Goal: Information Seeking & Learning: Stay updated

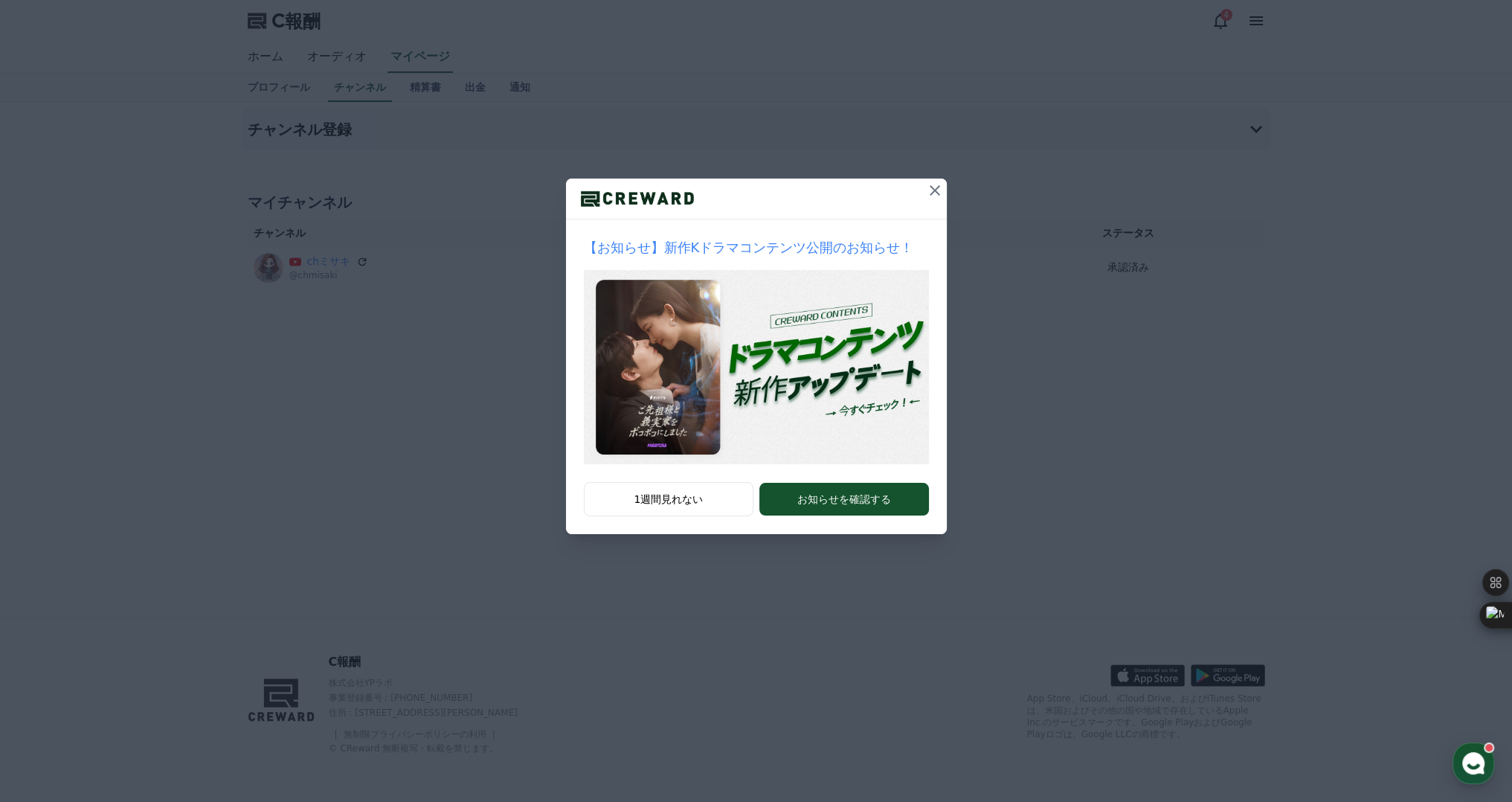
click at [937, 184] on icon at bounding box center [935, 190] width 18 height 18
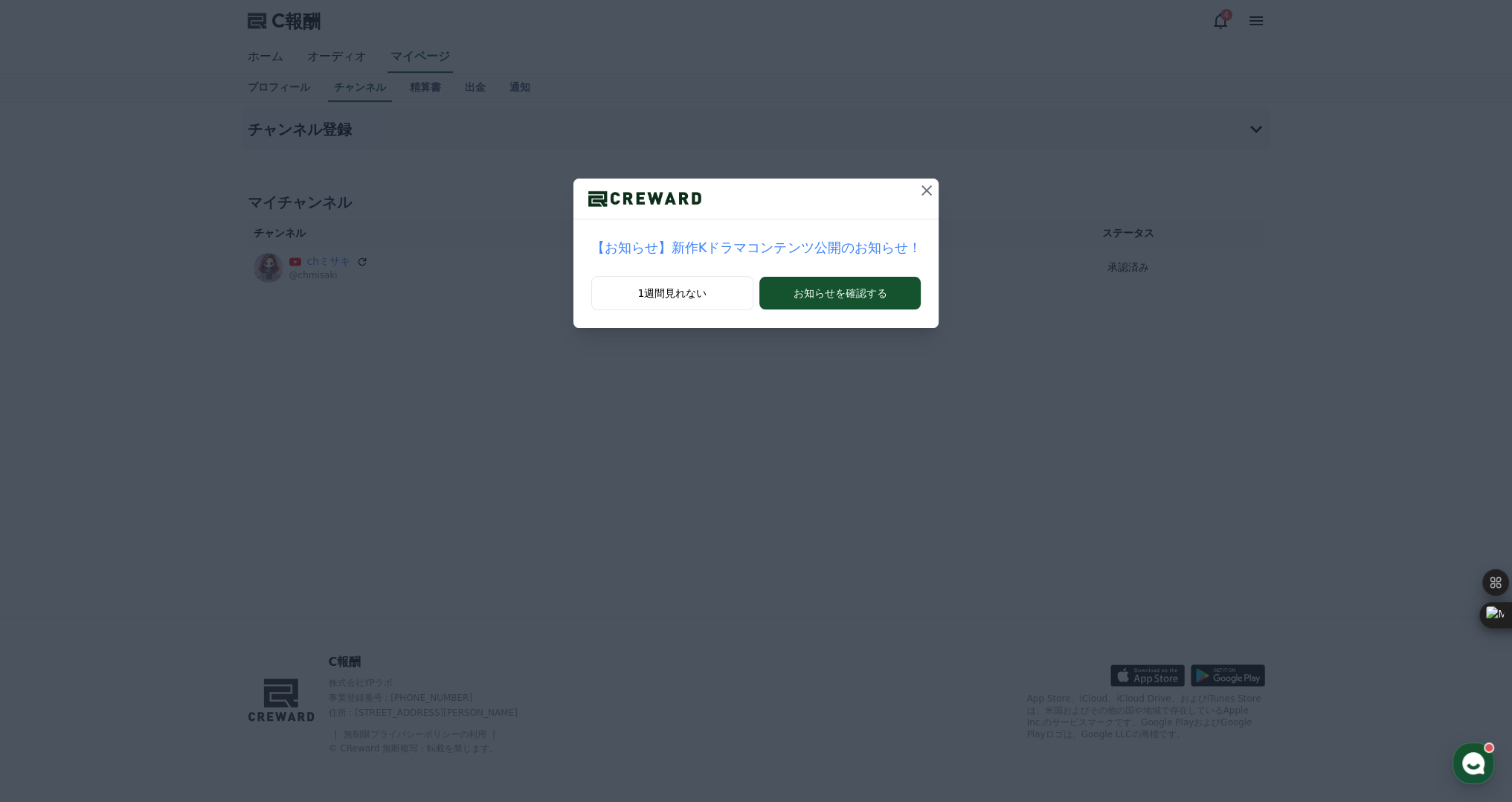
click at [918, 193] on icon at bounding box center [927, 190] width 18 height 18
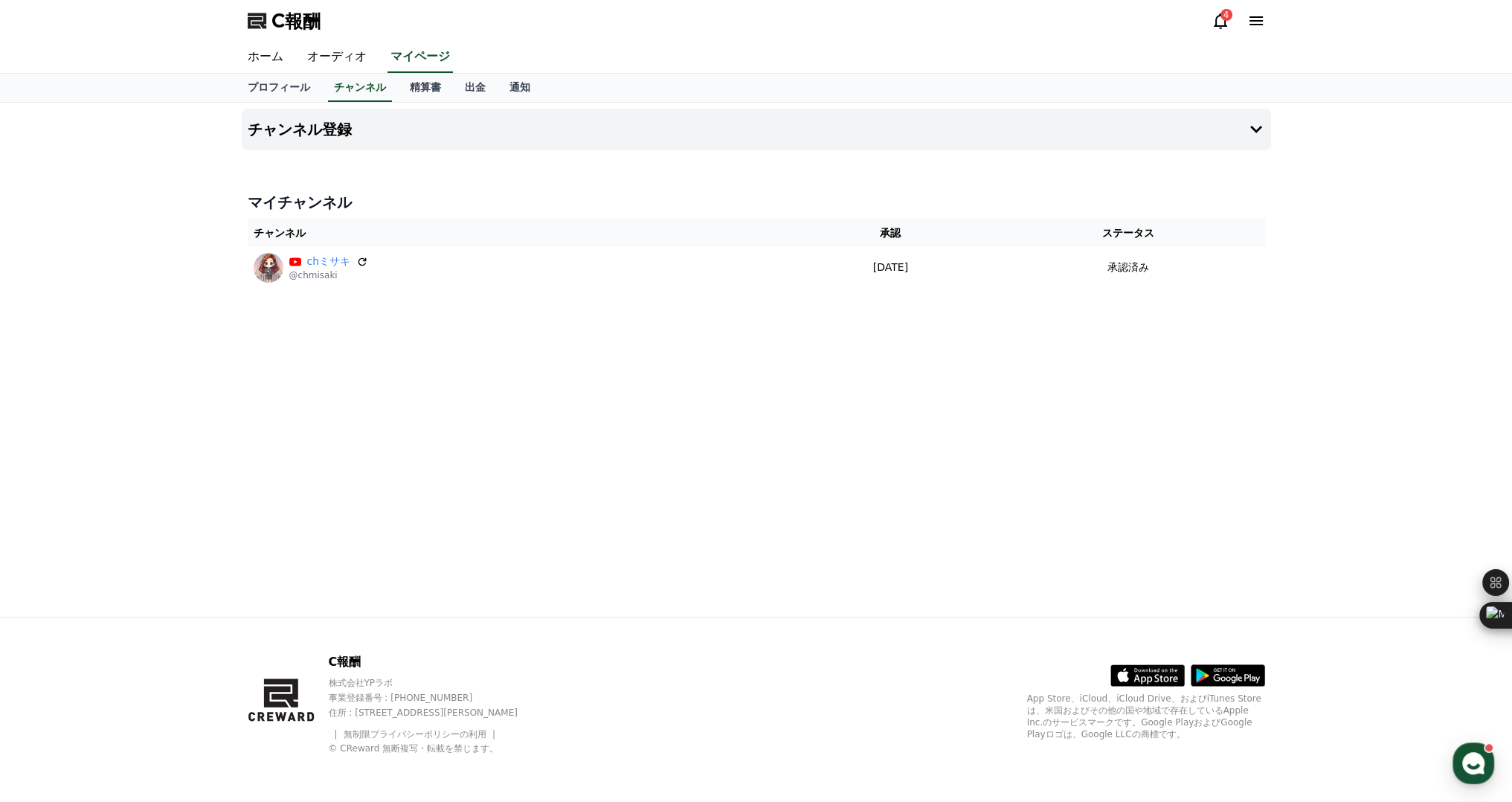
click at [1218, 28] on icon at bounding box center [1221, 21] width 18 height 18
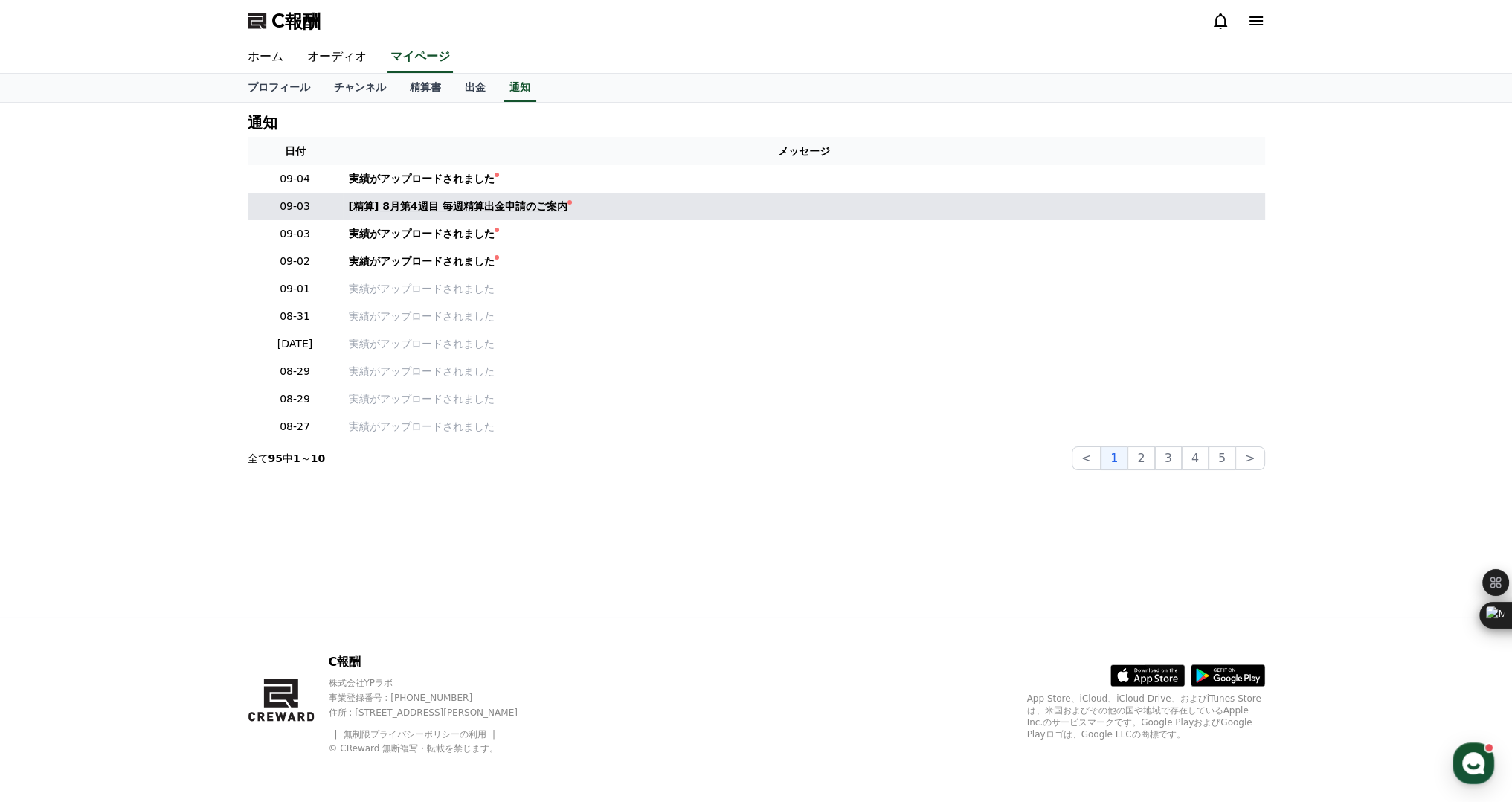
click at [397, 204] on font "[精算] 8月第4週目 毎週精算出金申請のご案内" at bounding box center [458, 206] width 219 height 12
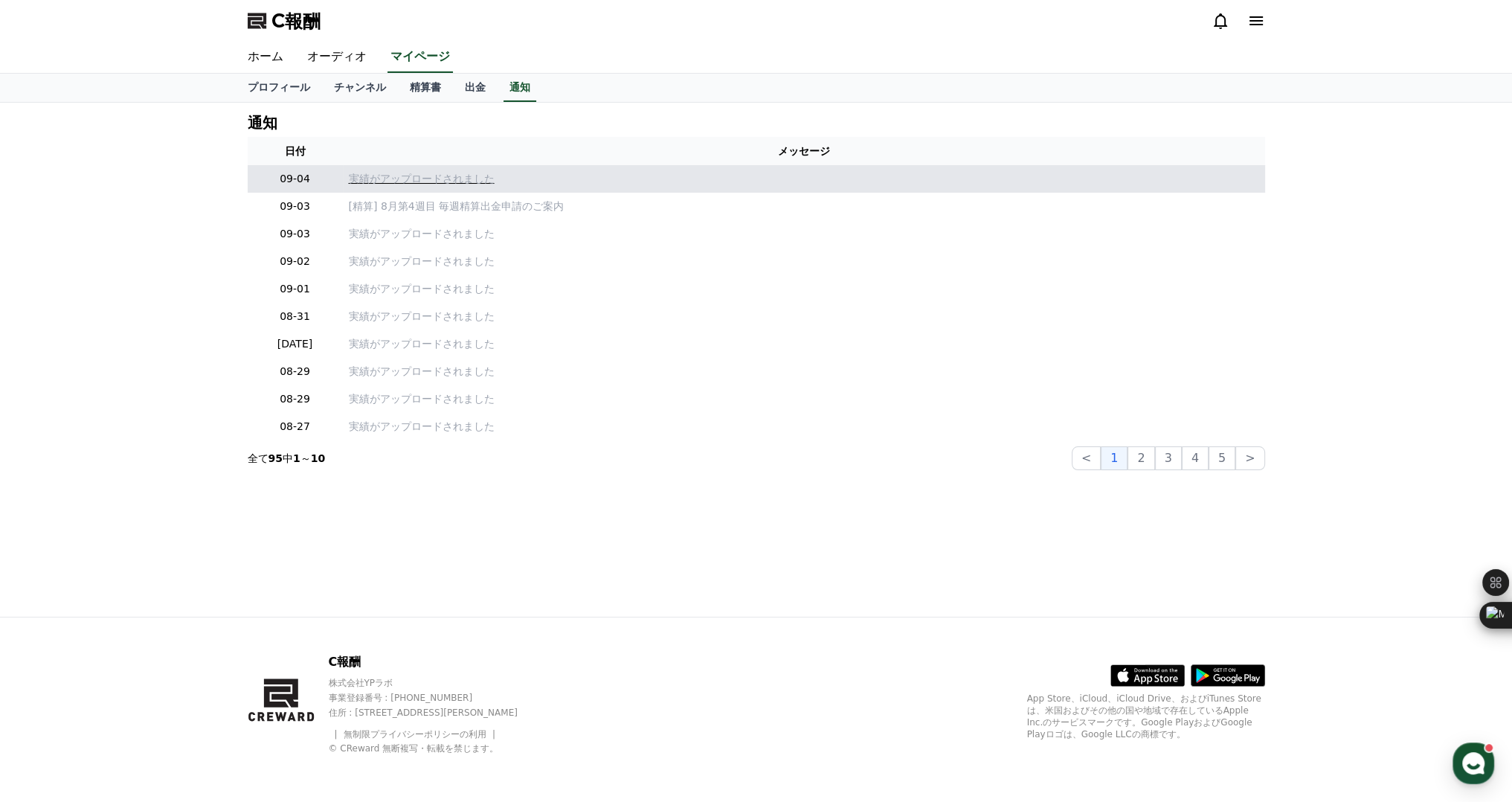
click at [419, 186] on p "実績がアップロードされました" at bounding box center [803, 179] width 910 height 15
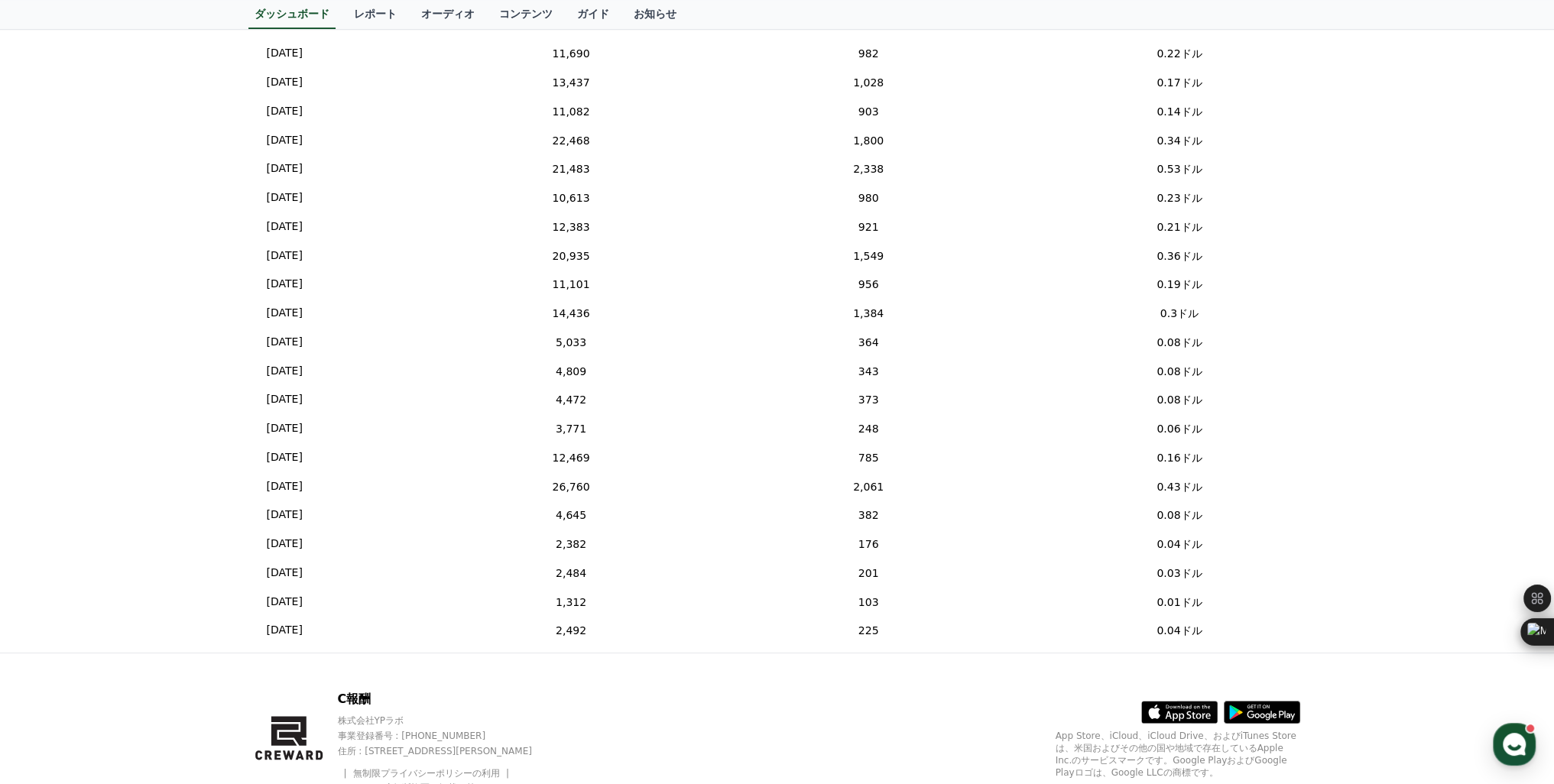
scroll to position [745, 0]
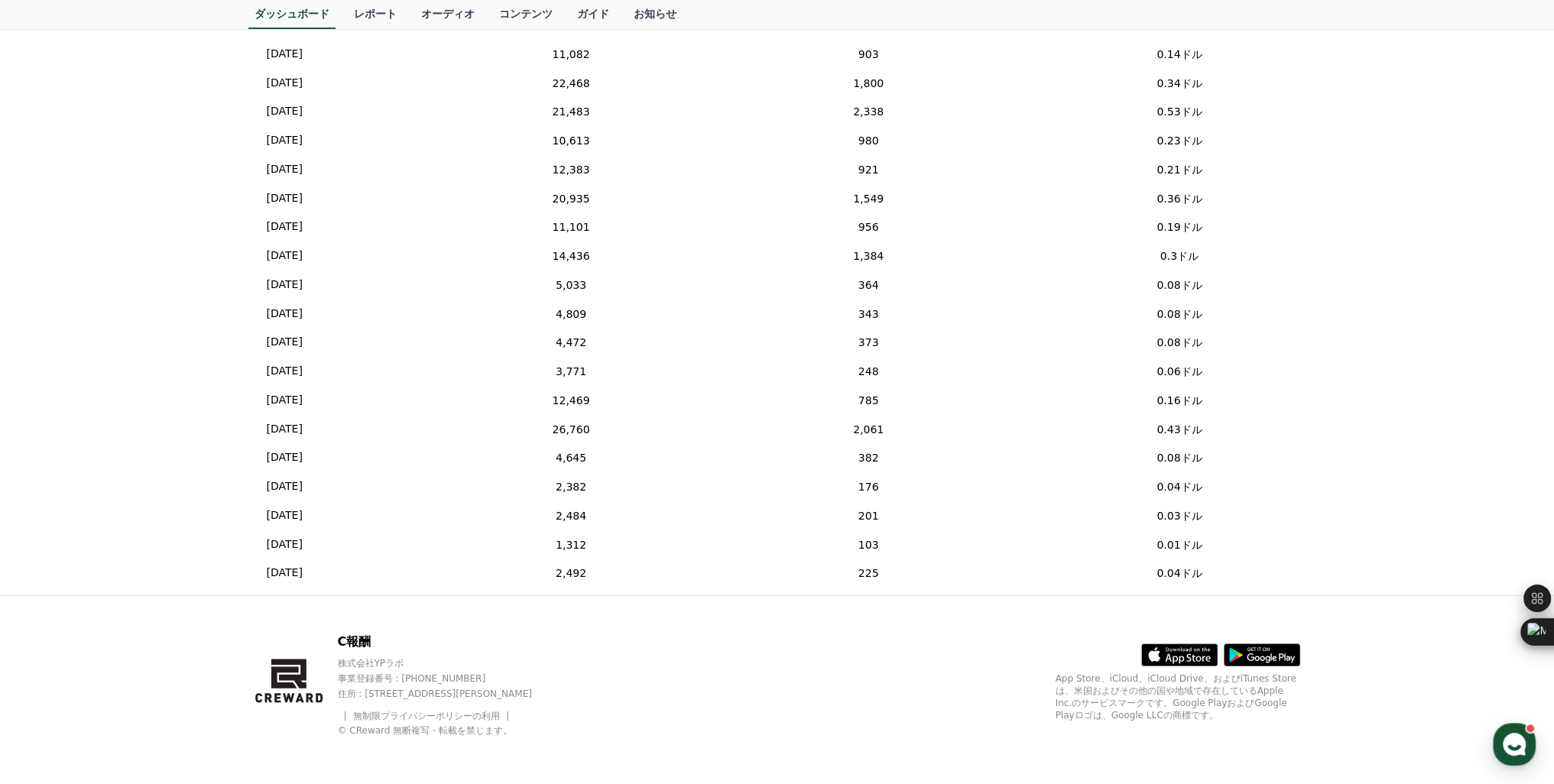
drag, startPoint x: 248, startPoint y: 698, endPoint x: 296, endPoint y: 702, distance: 48.2
click at [296, 702] on div "C報酬 株式会社YPラボ 事業登録番号 : [PHONE_NUMBER] 住所 : [STREET_ADDRESS][PERSON_NAME] 無制限プライバ…" at bounding box center [777, 690] width 1070 height 189
drag, startPoint x: 309, startPoint y: 695, endPoint x: 278, endPoint y: 699, distance: 31.3
click at [278, 699] on icon at bounding box center [290, 681] width 71 height 98
